Goal: Task Accomplishment & Management: Complete application form

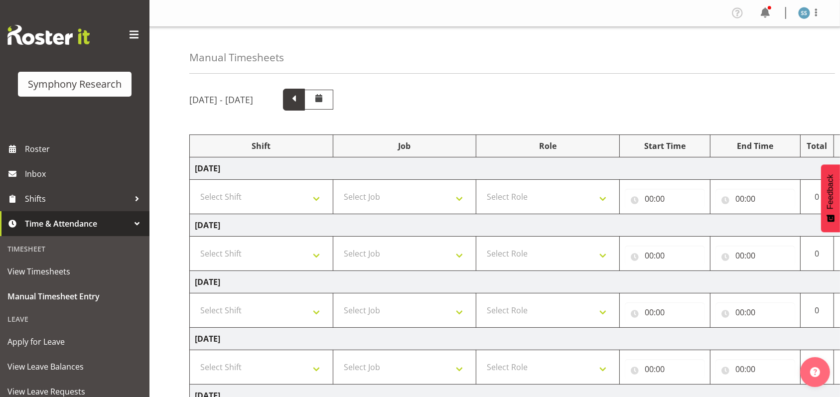
click at [300, 101] on span at bounding box center [293, 98] width 13 height 13
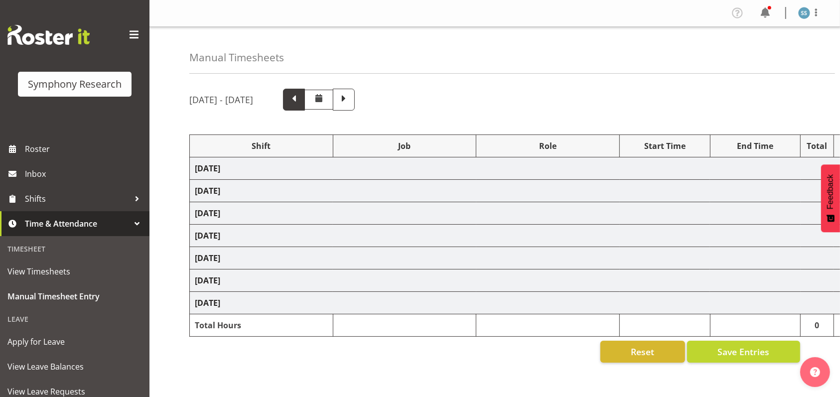
select select "2690"
select select "10461"
select select "47"
select select "2690"
select select "10461"
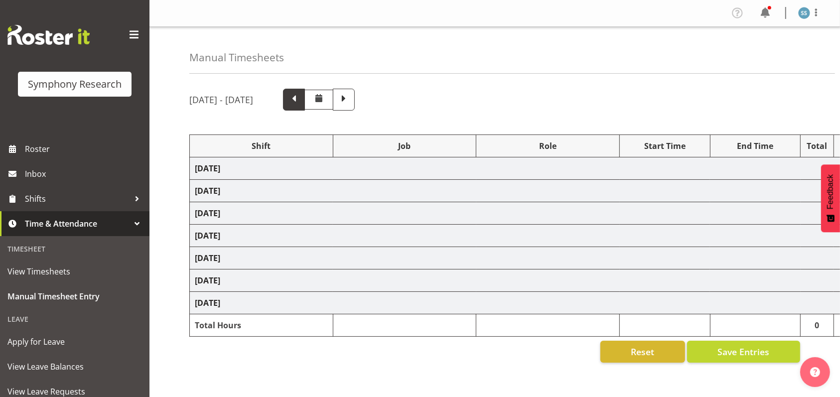
select select "47"
select select "2690"
select select "10461"
select select "47"
select select "2690"
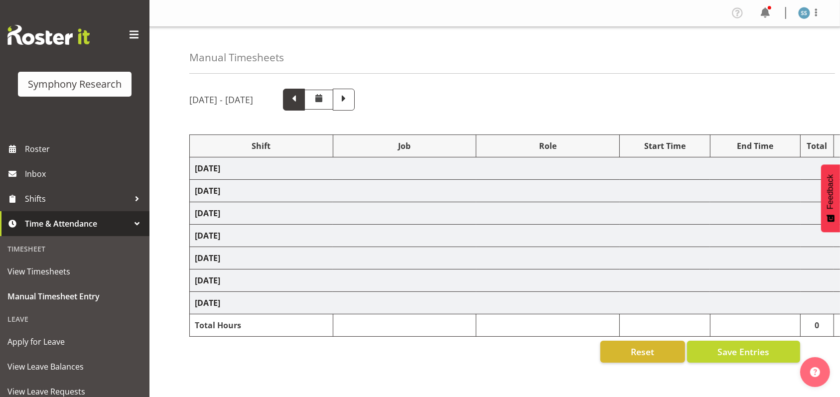
select select "10461"
select select "47"
select select "2690"
select select "10461"
select select "47"
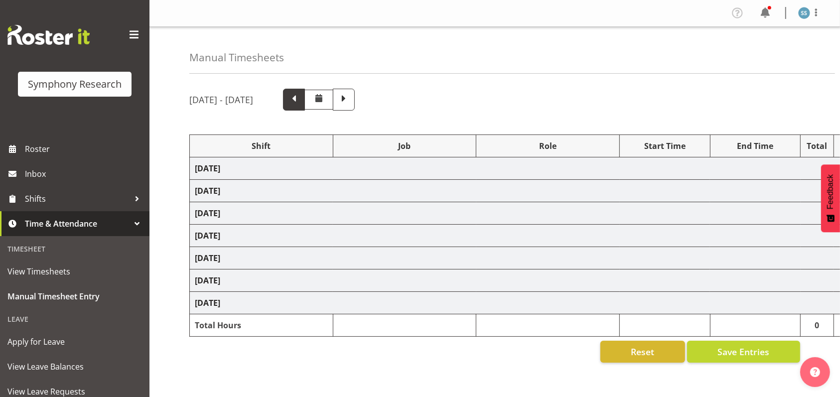
select select "26078"
select select "10420"
select select "26078"
select select "10420"
select select "47"
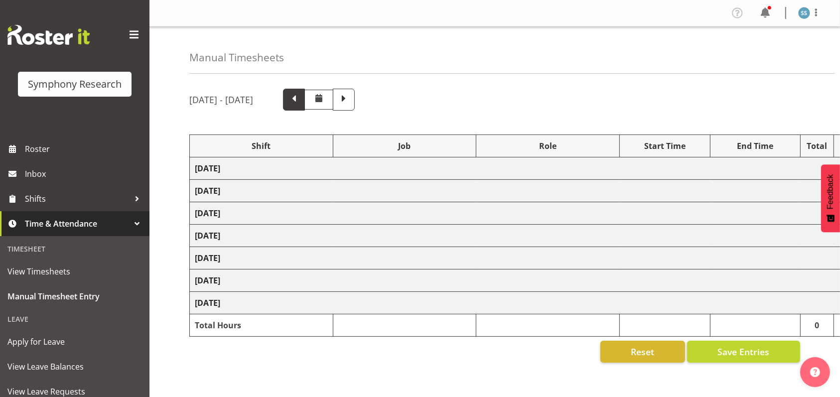
select select "26078"
select select "10420"
select select "47"
select select "48116"
select select "10420"
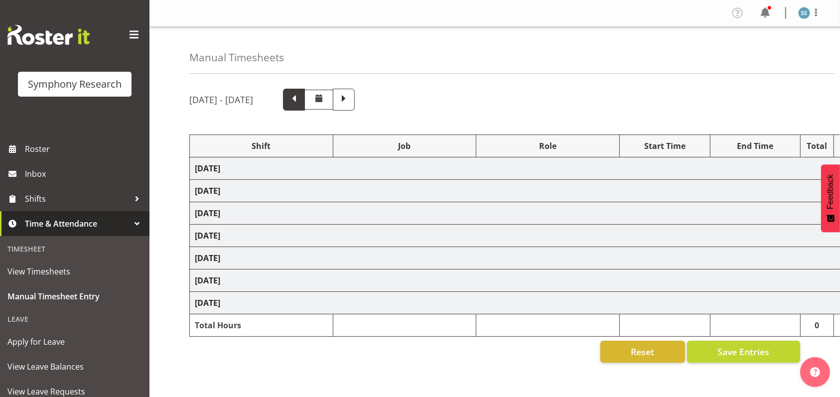
select select "47"
select select "11547"
select select "10499"
select select "47"
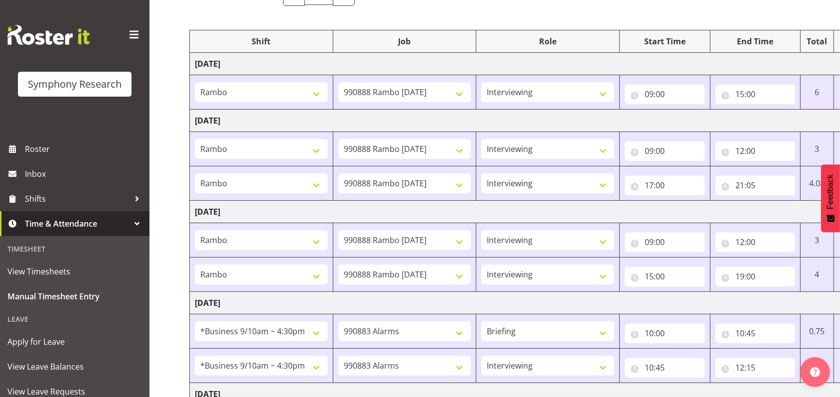
scroll to position [28, 0]
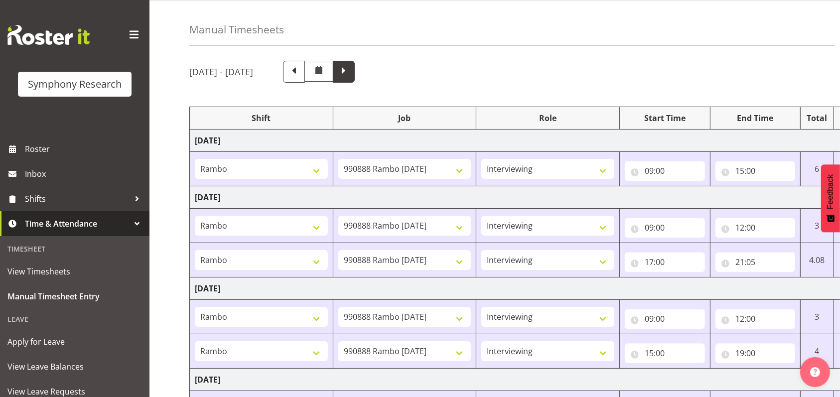
click at [355, 81] on span at bounding box center [344, 72] width 22 height 22
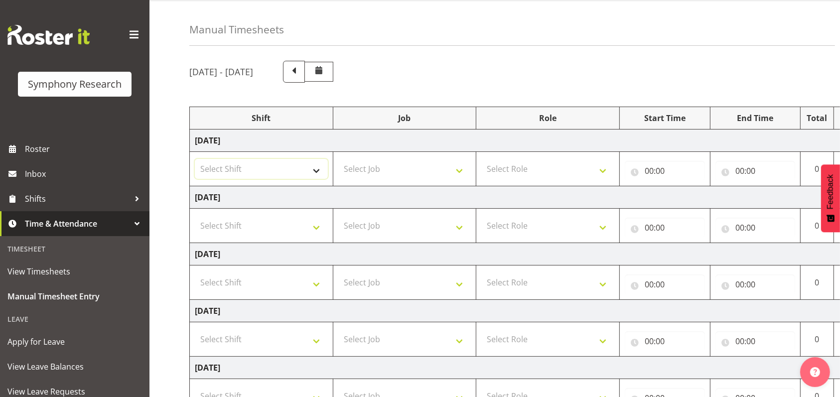
click at [318, 165] on select "Select Shift !!Weekend Residential (Roster IT Shift Label) *Business 9/10am ~ 4…" at bounding box center [261, 169] width 133 height 20
select select "26078"
click at [195, 159] on select "Select Shift !!Weekend Residential (Roster IT Shift Label) *Business 9/10am ~ 4…" at bounding box center [261, 169] width 133 height 20
click at [462, 168] on select "Select Job 550060 IF Admin 553492 World Poll [GEOGRAPHIC_DATA] Wave 2 2025 5535…" at bounding box center [404, 169] width 133 height 20
click at [338, 159] on select "Select Job 550060 IF Admin 553492 World Poll [GEOGRAPHIC_DATA] Wave 2 2025 5535…" at bounding box center [404, 169] width 133 height 20
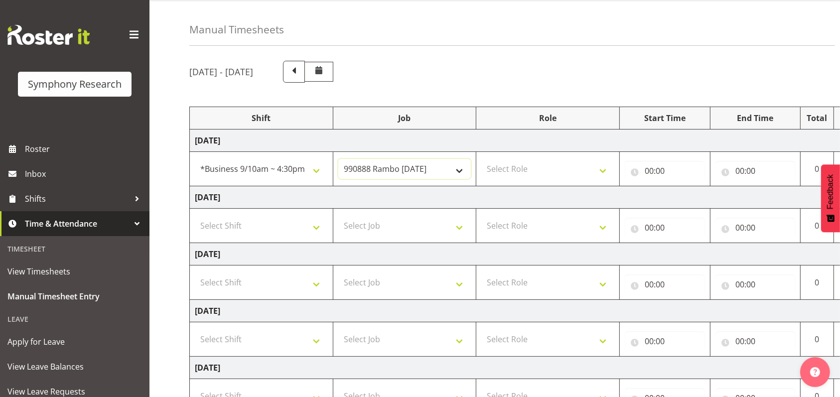
click at [454, 168] on select "550060 IF Admin 553492 World Poll [GEOGRAPHIC_DATA] Wave 2 2025 553500 BFM [DAT…" at bounding box center [404, 169] width 133 height 20
select select "10420"
click at [338, 159] on select "550060 IF Admin 553492 World Poll [GEOGRAPHIC_DATA] Wave 2 2025 553500 BFM [DAT…" at bounding box center [404, 169] width 133 height 20
click at [600, 166] on select "Select Role Briefing Interviewing" at bounding box center [547, 169] width 133 height 20
select select "47"
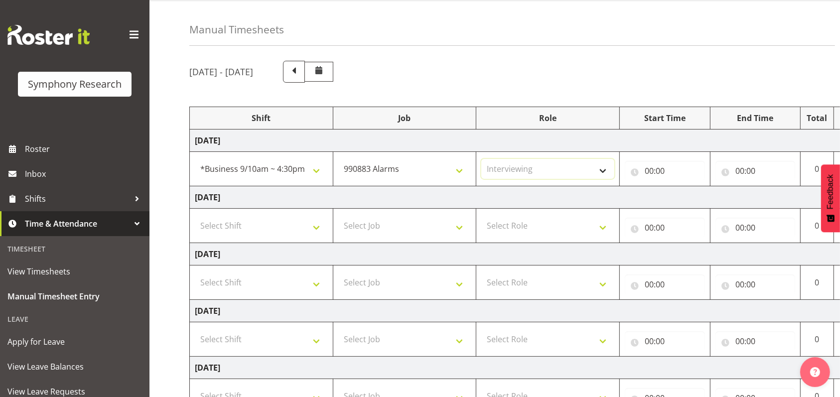
click at [481, 159] on select "Select Role Briefing Interviewing" at bounding box center [547, 169] width 133 height 20
click at [654, 168] on input "00:00" at bounding box center [665, 171] width 80 height 20
click at [690, 195] on select "00 01 02 03 04 05 06 07 08 09 10 11 12 13 14 15 16 17 18 19 20 21 22 23" at bounding box center [692, 197] width 22 height 20
select select "9"
click at [681, 187] on select "00 01 02 03 04 05 06 07 08 09 10 11 12 13 14 15 16 17 18 19 20 21 22 23" at bounding box center [692, 197] width 22 height 20
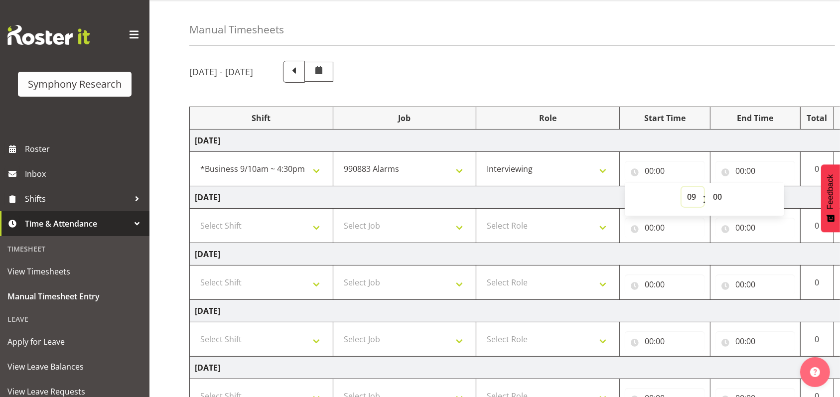
type input "09:00"
click at [739, 167] on input "00:00" at bounding box center [755, 171] width 80 height 20
click at [781, 193] on select "00 01 02 03 04 05 06 07 08 09 10 11 12 13 14 15 16 17 18 19 20 21 22 23" at bounding box center [783, 197] width 22 height 20
select select "12"
click at [772, 187] on select "00 01 02 03 04 05 06 07 08 09 10 11 12 13 14 15 16 17 18 19 20 21 22 23" at bounding box center [783, 197] width 22 height 20
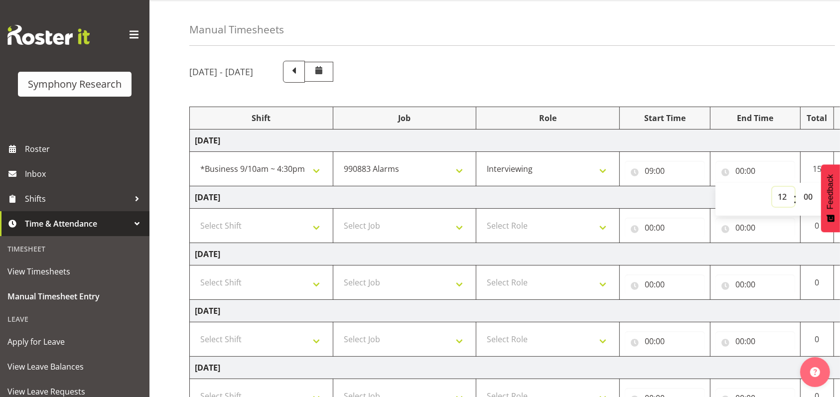
type input "12:00"
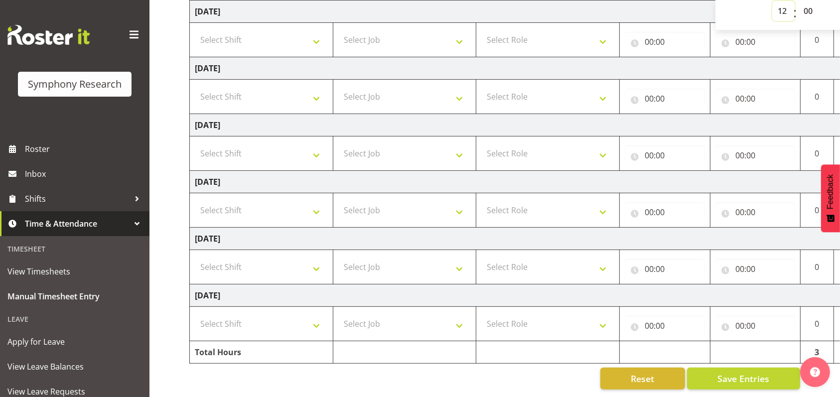
scroll to position [223, 0]
click at [769, 368] on button "Save Entries" at bounding box center [743, 379] width 113 height 22
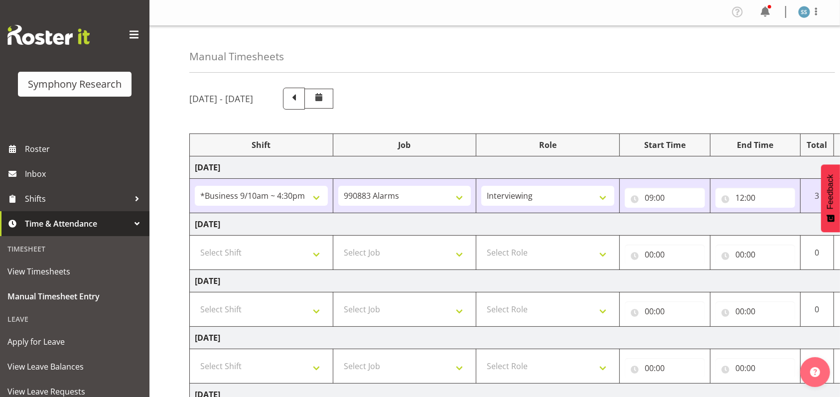
scroll to position [0, 0]
click at [300, 101] on span at bounding box center [293, 98] width 13 height 13
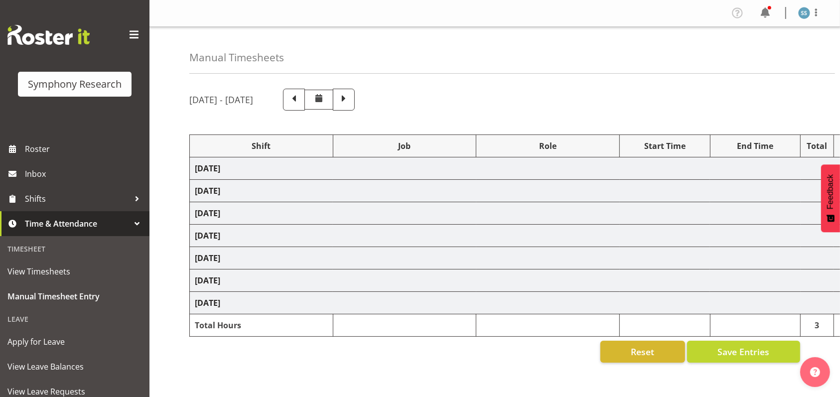
select select "2690"
select select "10461"
select select "47"
select select "2690"
select select "10461"
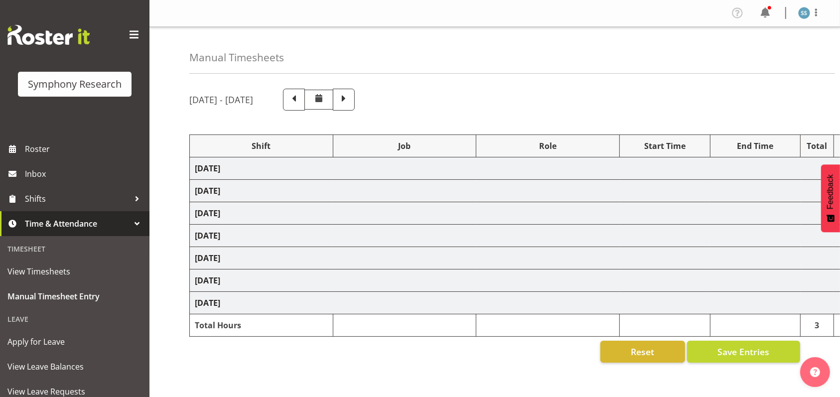
select select "47"
select select "2690"
select select "10461"
select select "47"
select select "2690"
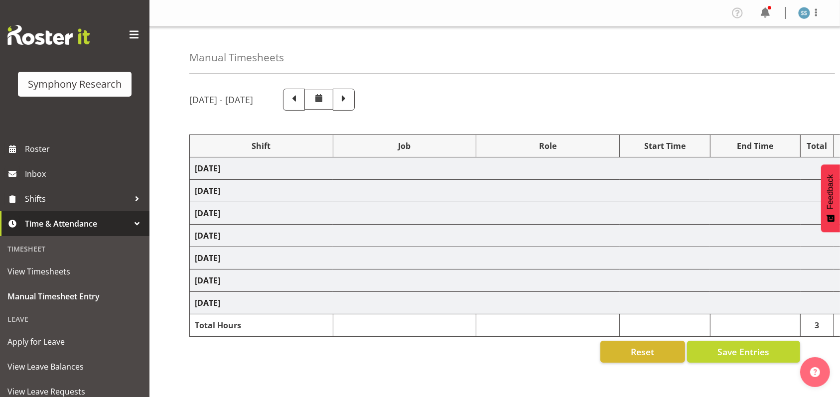
select select "10461"
select select "47"
select select "2690"
select select "10461"
select select "47"
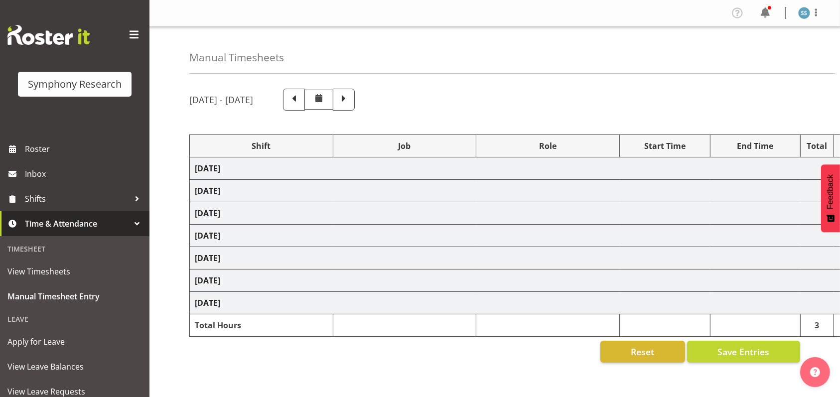
select select "26078"
select select "10420"
select select "26078"
select select "10420"
select select "47"
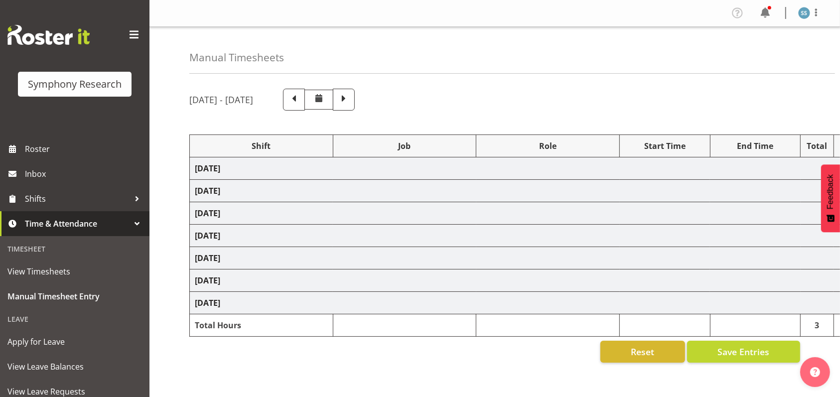
select select "26078"
select select "10420"
select select "47"
select select "48116"
select select "10420"
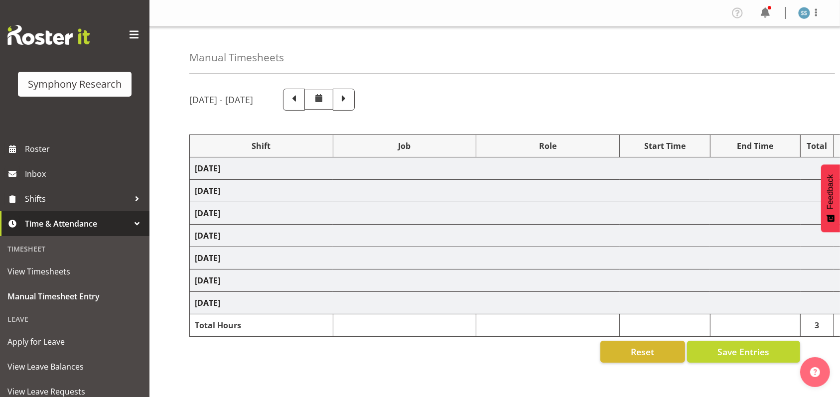
select select "47"
select select "11547"
select select "10499"
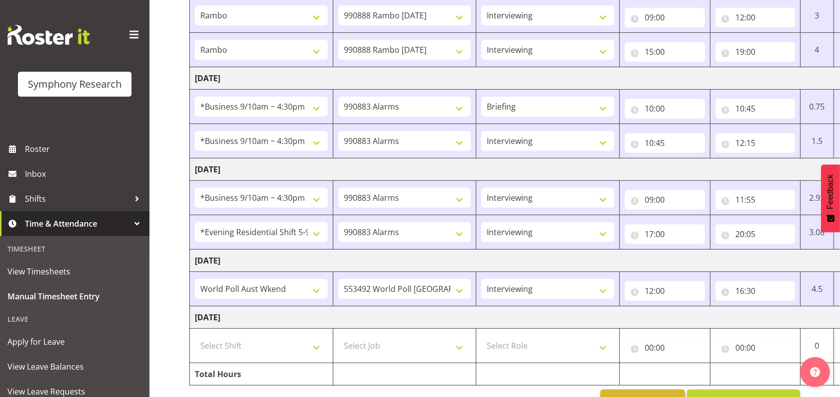
scroll to position [332, 0]
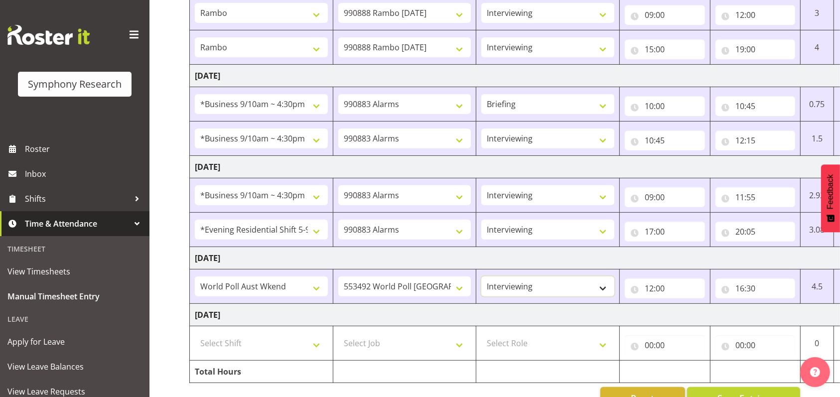
click at [604, 284] on select "Briefing Interviewing" at bounding box center [547, 286] width 133 height 20
select select "297"
click at [481, 276] on select "Briefing Interviewing" at bounding box center [547, 286] width 133 height 20
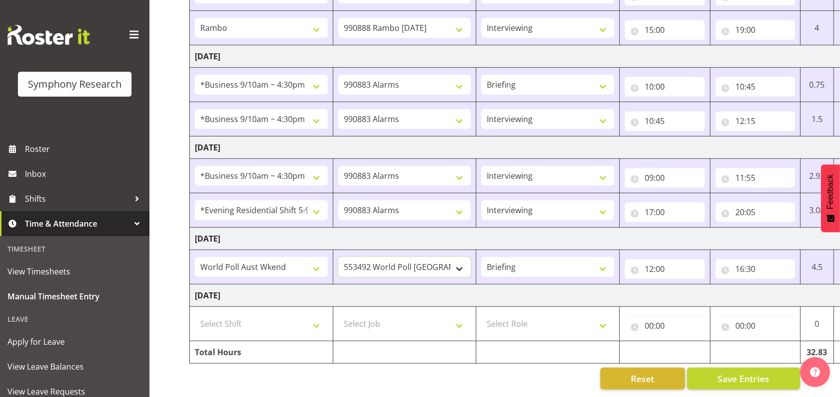
click at [462, 259] on select "550060 IF Admin 553492 World Poll [GEOGRAPHIC_DATA] Wave 2 2025 553500 BFM [DAT…" at bounding box center [404, 267] width 133 height 20
click at [719, 372] on span "Save Entries" at bounding box center [743, 378] width 52 height 13
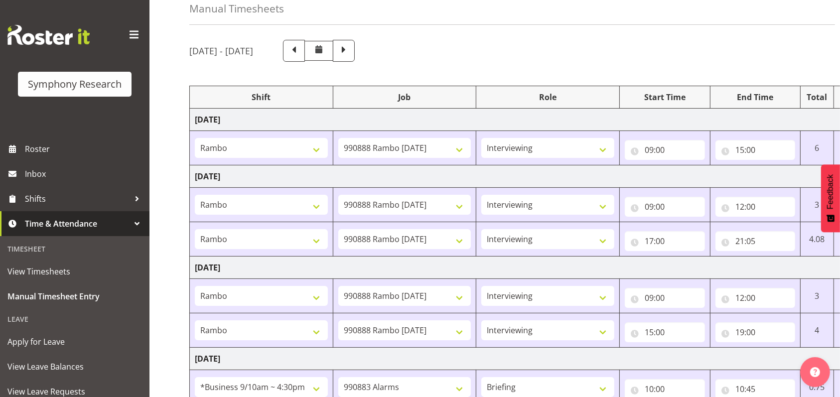
scroll to position [0, 0]
